Goal: Transaction & Acquisition: Obtain resource

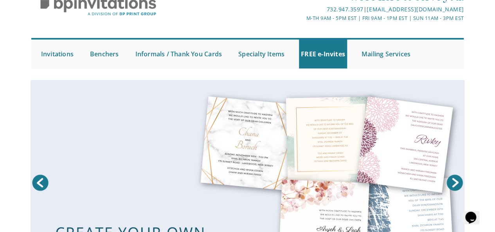
scroll to position [39, 0]
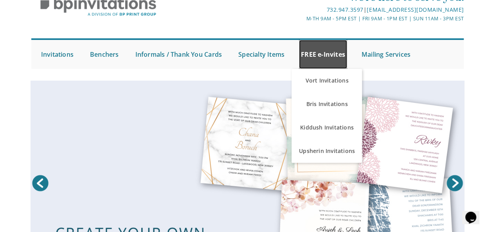
click at [327, 56] on link "FREE e-Invites" at bounding box center [323, 54] width 48 height 29
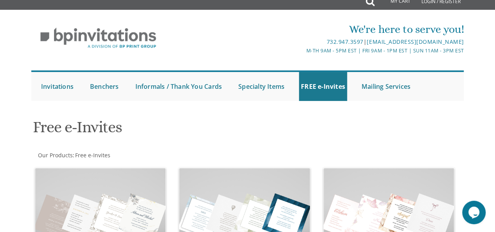
scroll to position [7, 0]
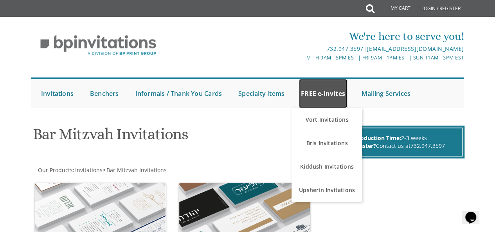
click at [325, 97] on link "FREE e-Invites" at bounding box center [323, 93] width 48 height 29
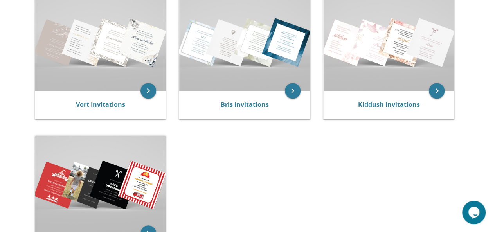
scroll to position [182, 0]
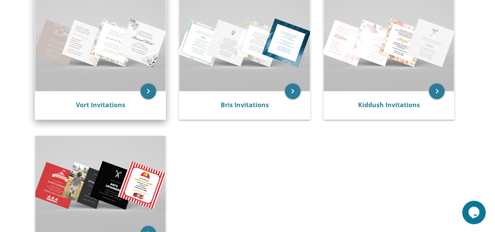
click at [102, 70] on img at bounding box center [100, 42] width 131 height 98
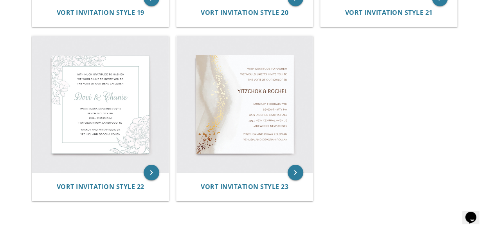
scroll to position [1362, 0]
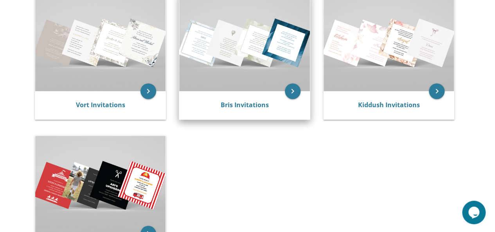
click at [241, 72] on img at bounding box center [244, 42] width 131 height 98
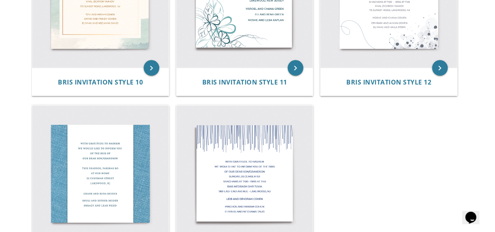
scroll to position [766, 0]
